Goal: Information Seeking & Learning: Learn about a topic

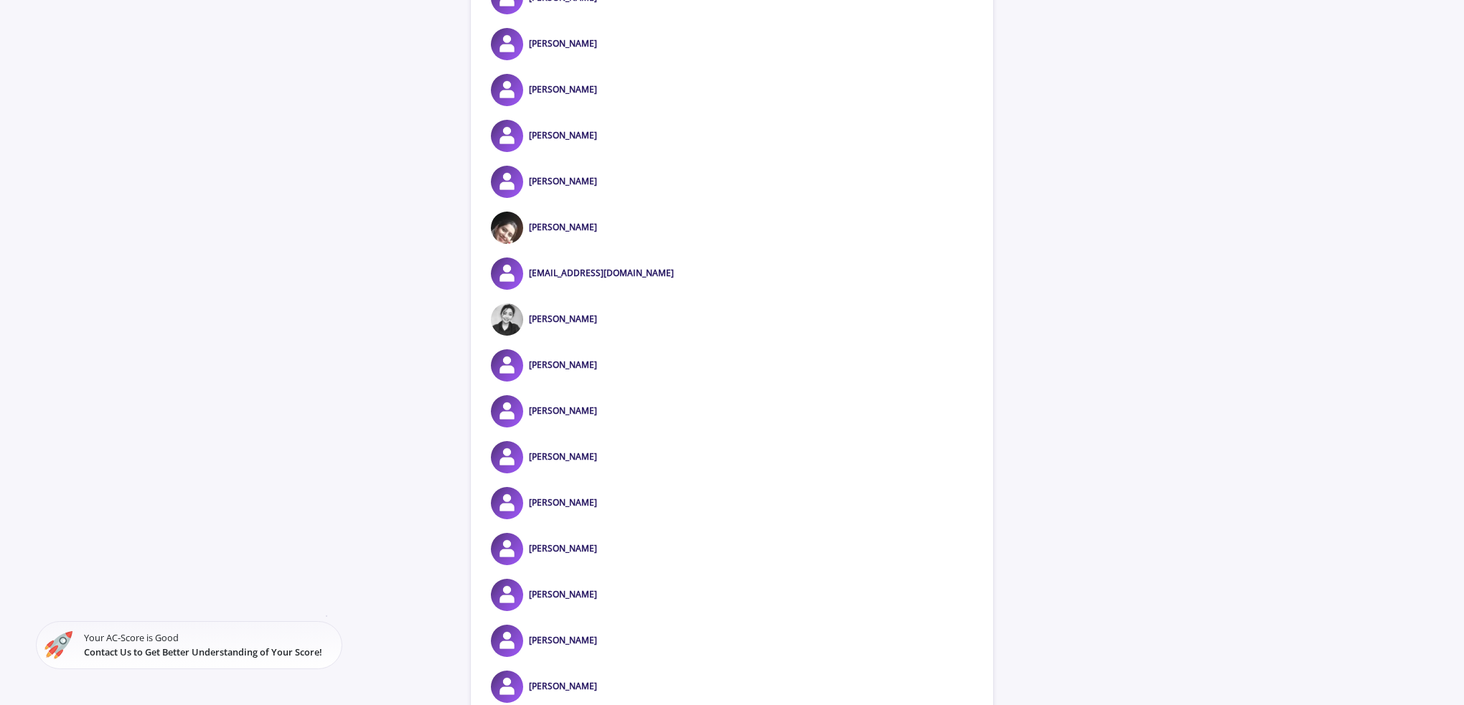
scroll to position [143, 0]
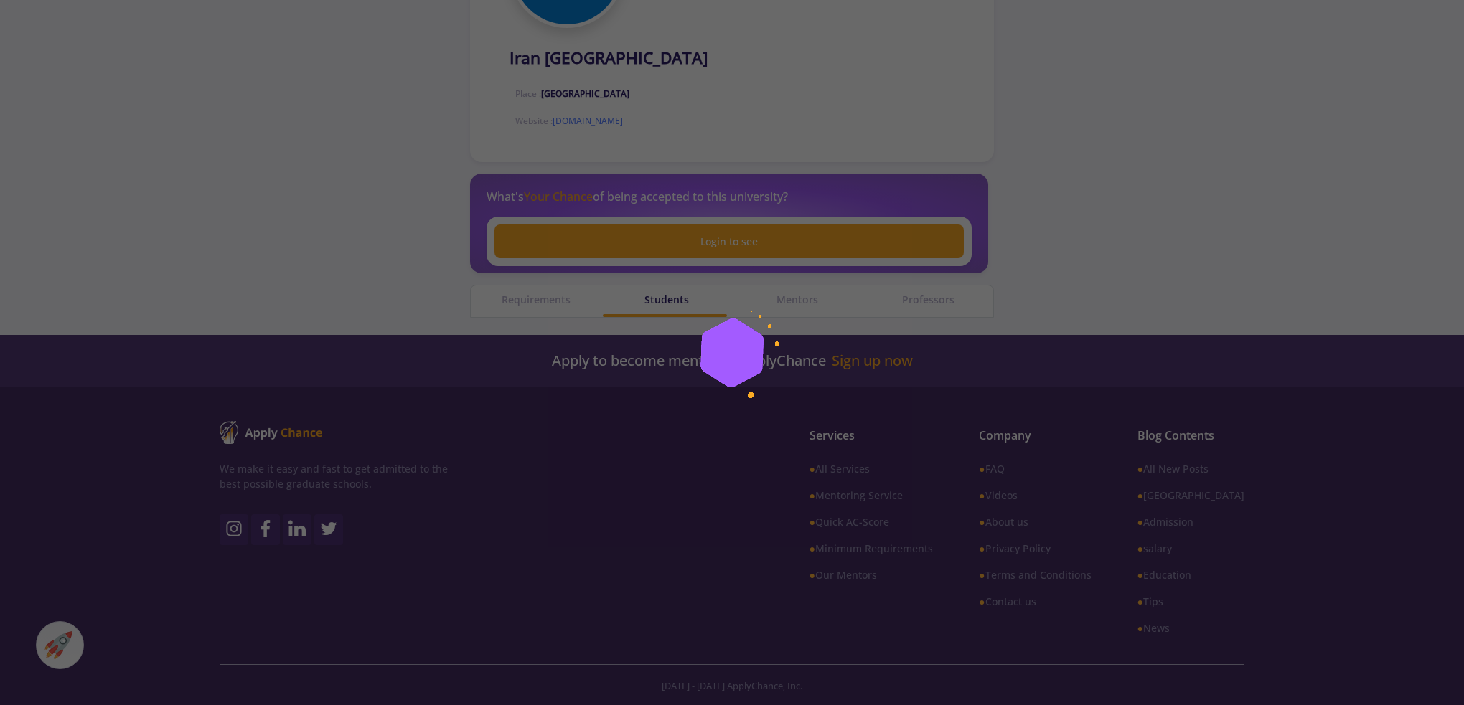
click at [1202, 240] on div at bounding box center [732, 352] width 1464 height 705
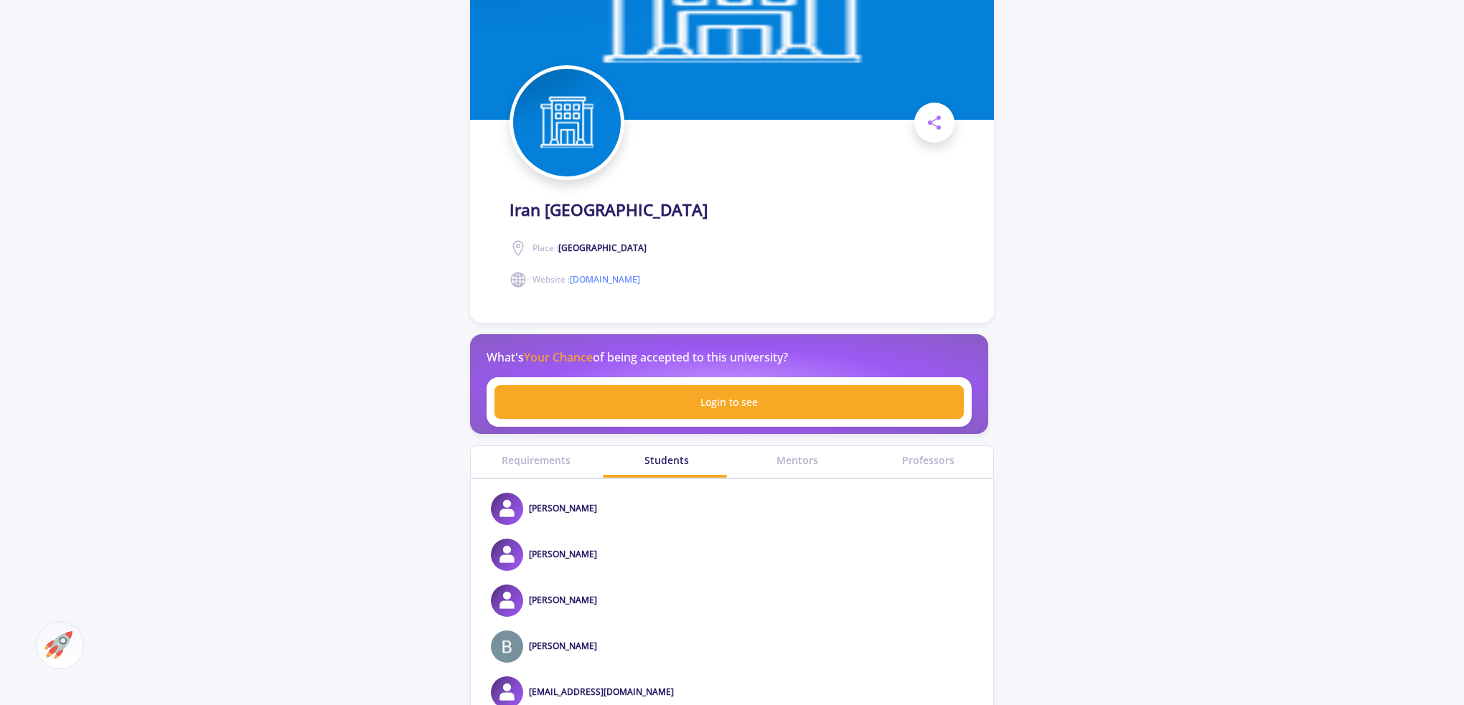
scroll to position [287, 0]
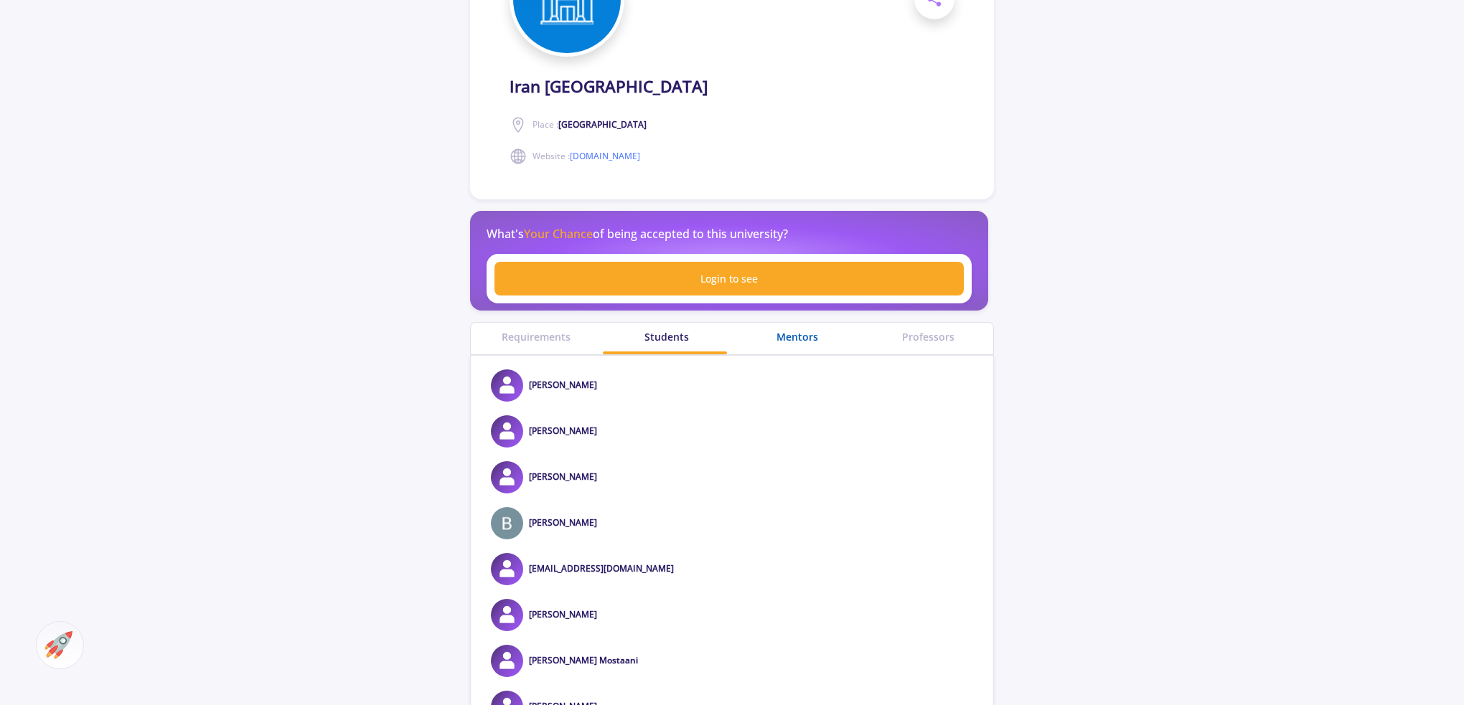
click at [816, 344] on div "Mentors" at bounding box center [797, 336] width 131 height 15
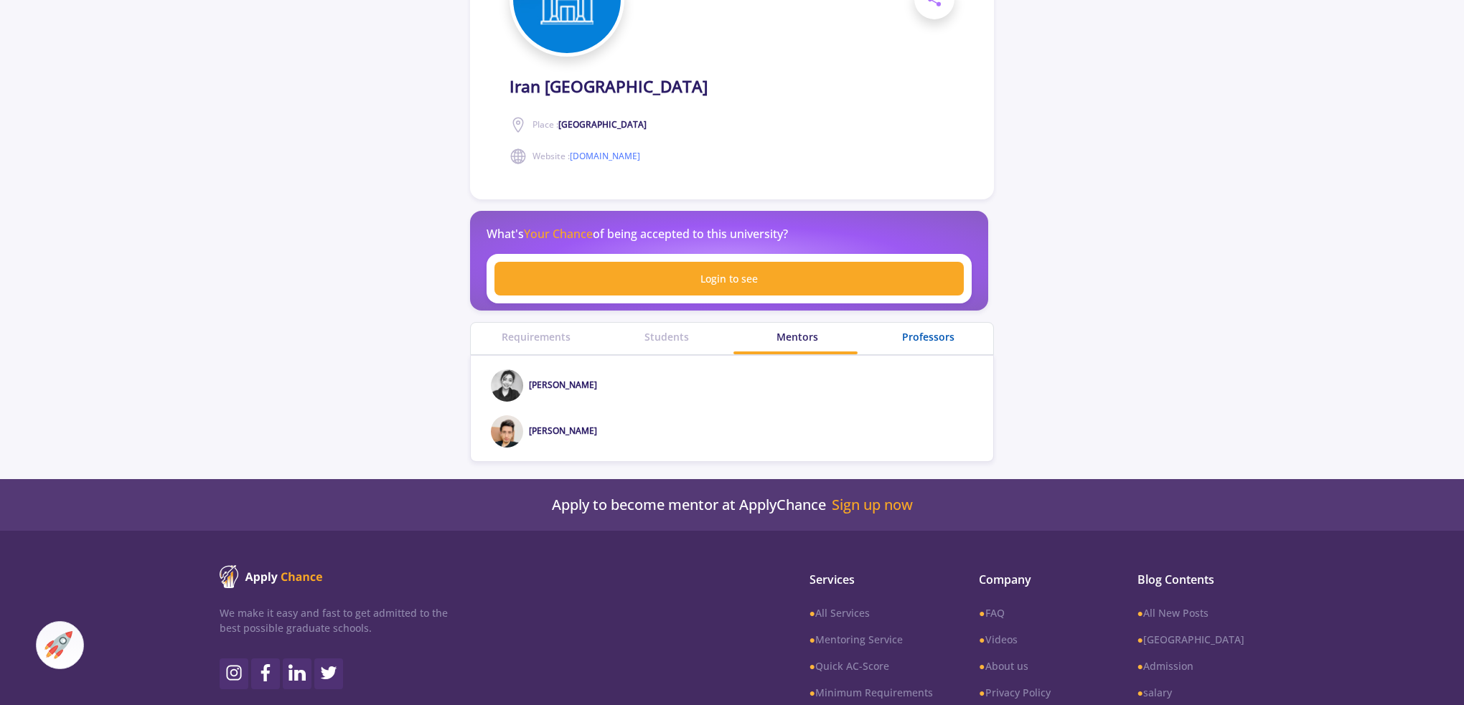
click at [941, 344] on div "Professors" at bounding box center [927, 336] width 131 height 15
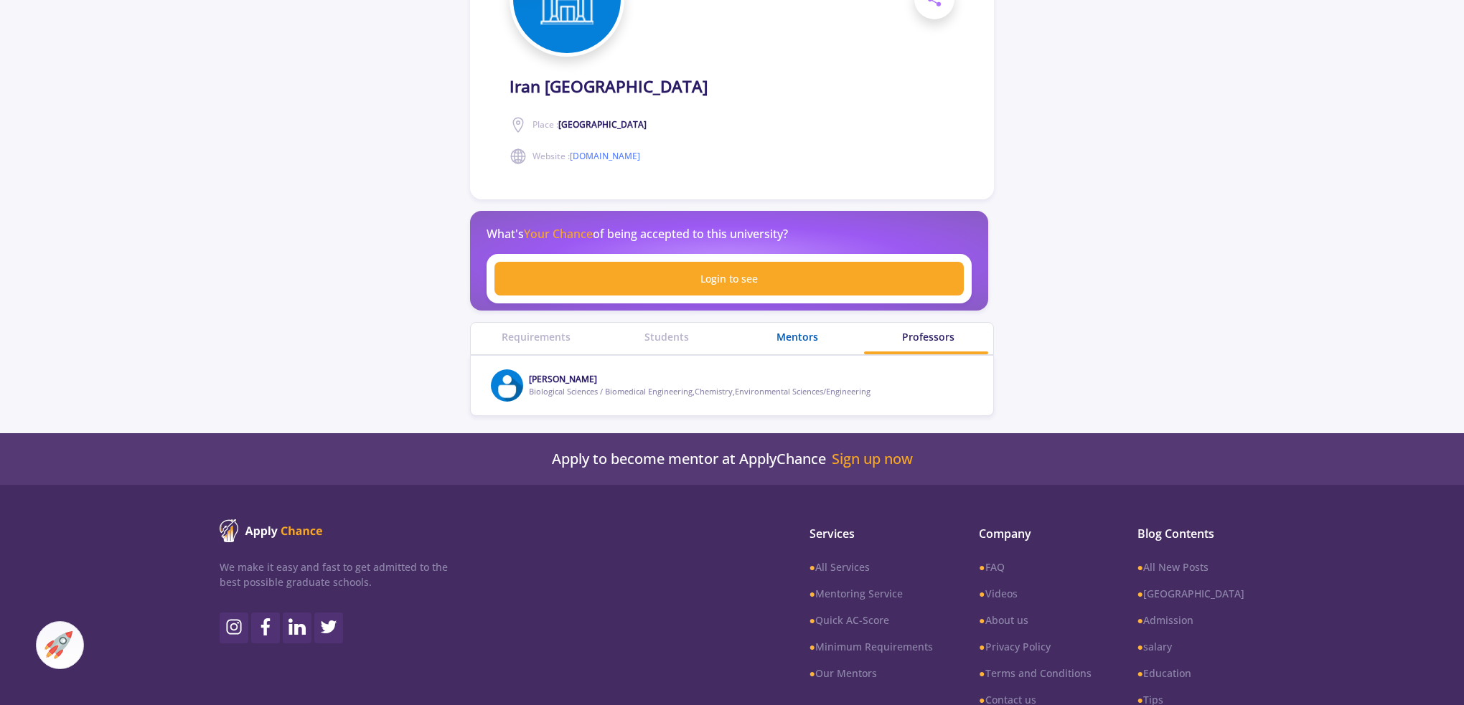
click at [836, 344] on div "Mentors" at bounding box center [797, 336] width 131 height 15
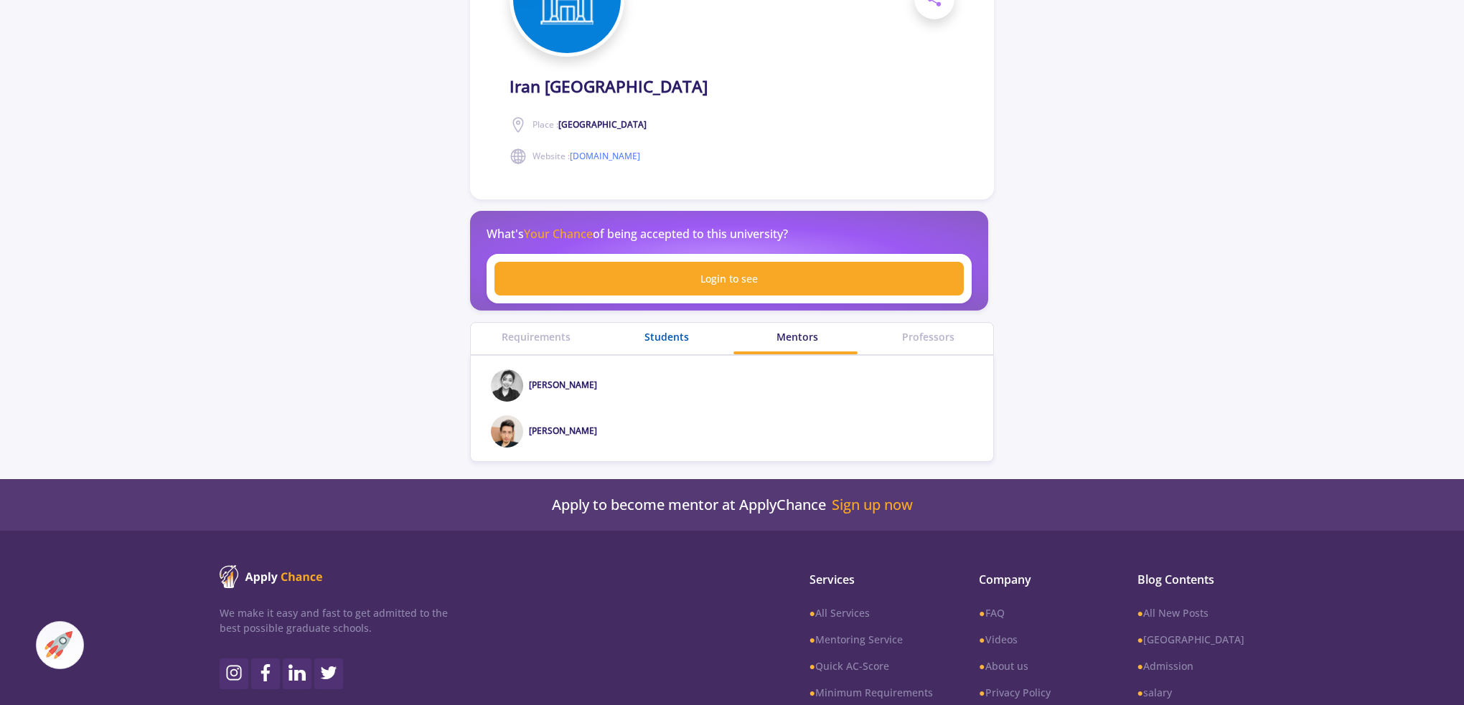
click at [660, 344] on div "Students" at bounding box center [666, 336] width 131 height 15
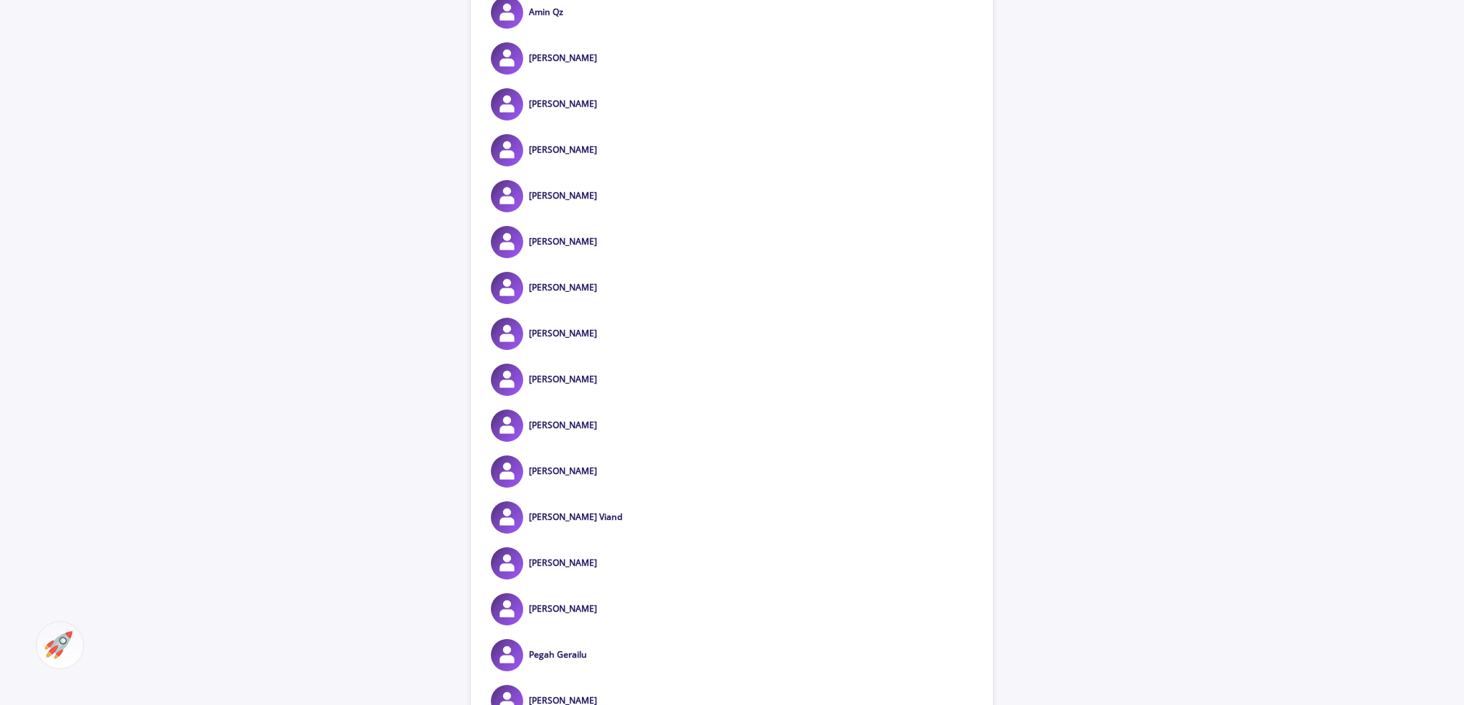
scroll to position [27201, 0]
